Goal: Information Seeking & Learning: Learn about a topic

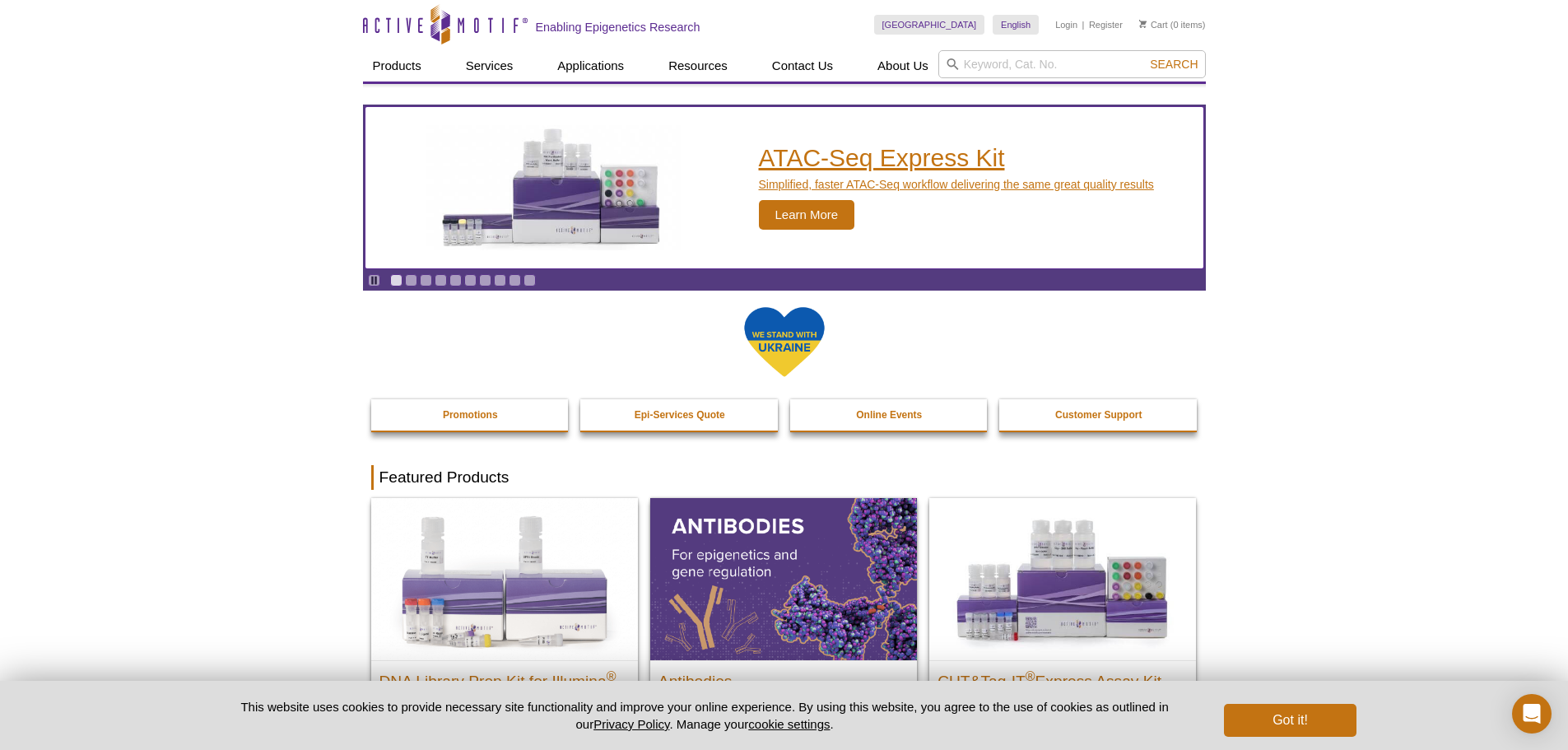
click at [796, 146] on h2 "ATAC-Seq Express Kit" at bounding box center [957, 157] width 395 height 25
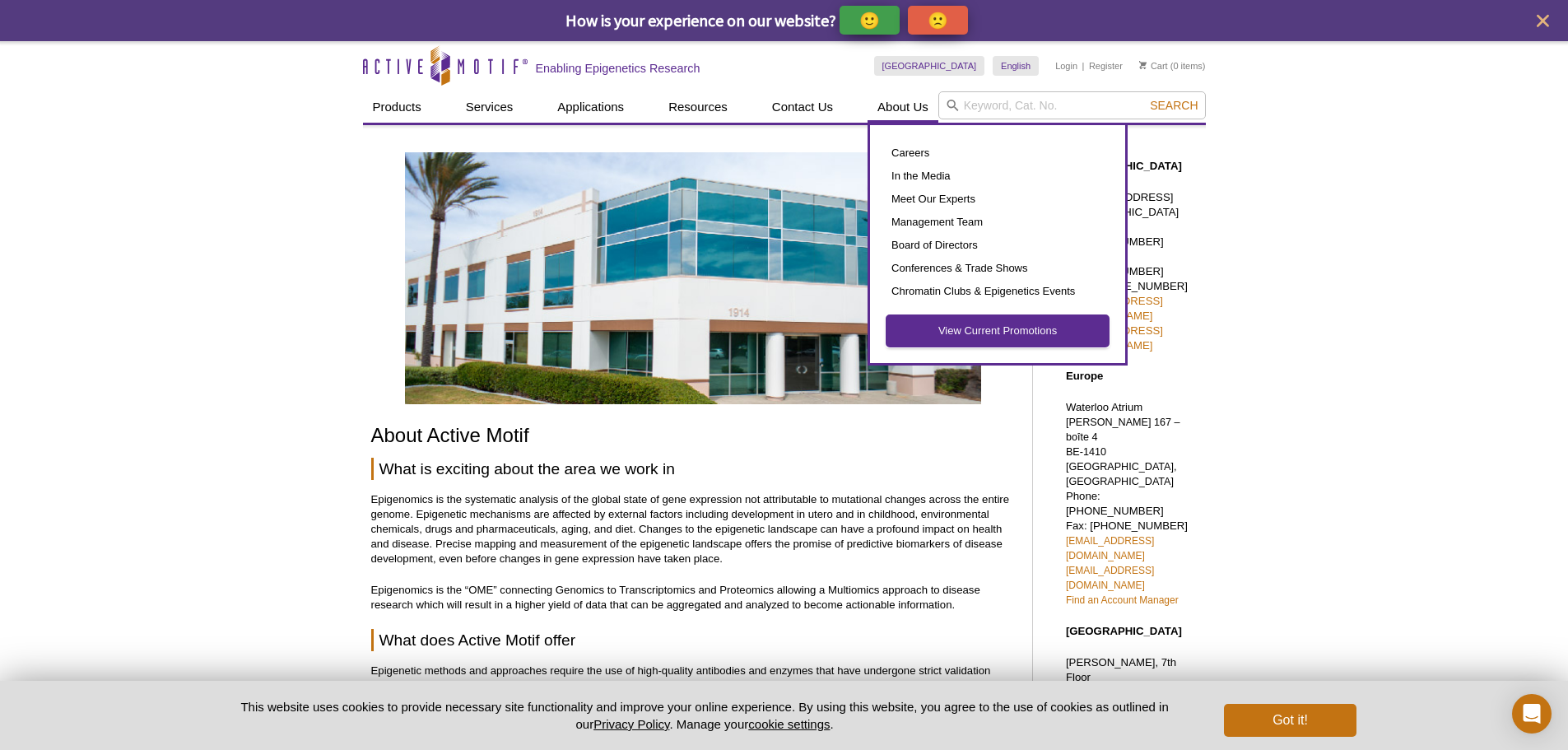
click at [962, 332] on link "View Current Promotions" at bounding box center [997, 331] width 222 height 31
